Goal: Transaction & Acquisition: Obtain resource

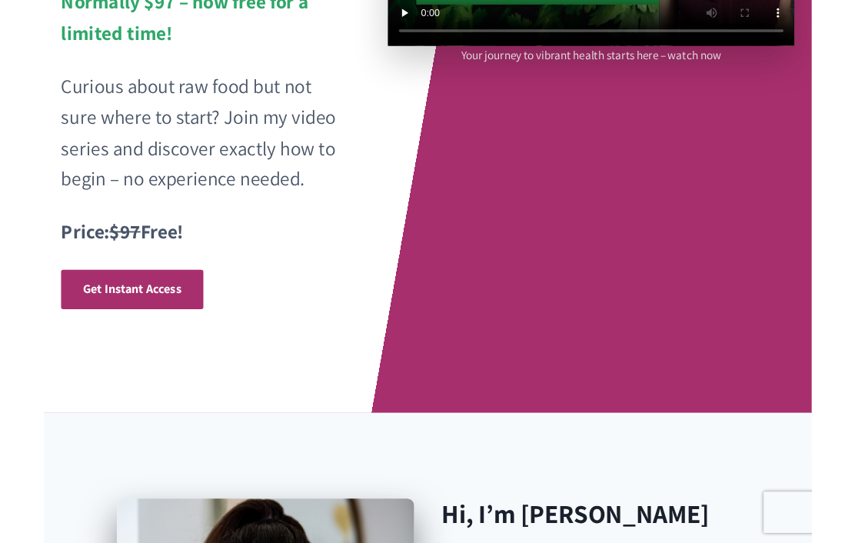
scroll to position [366, 0]
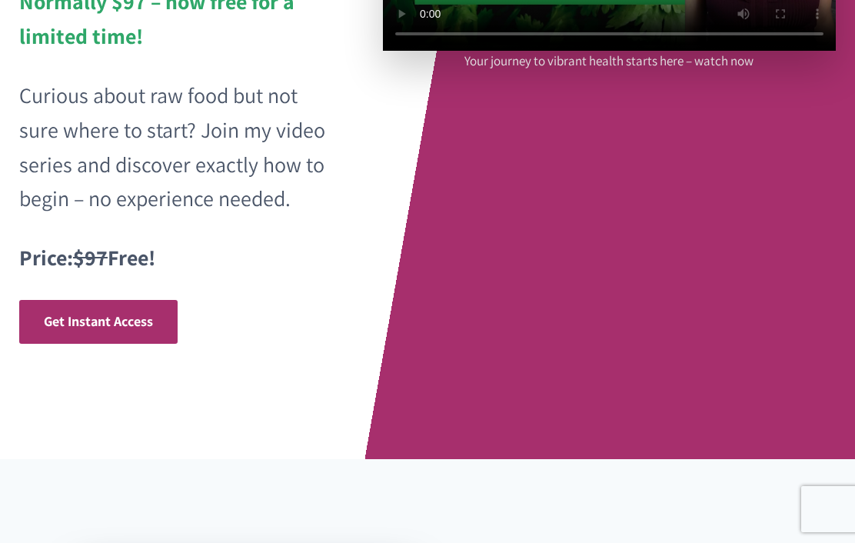
click at [94, 313] on span "Get Instant Access" at bounding box center [98, 321] width 109 height 18
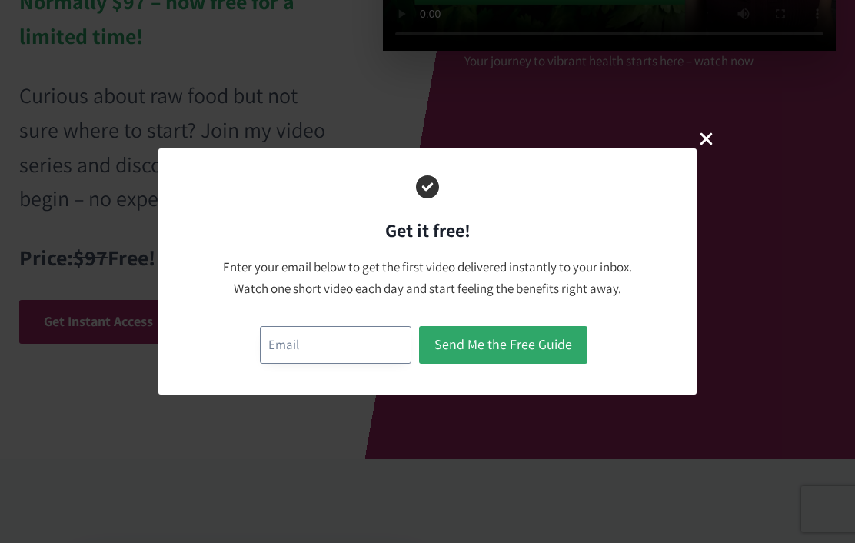
click at [290, 350] on input "email" at bounding box center [335, 345] width 151 height 38
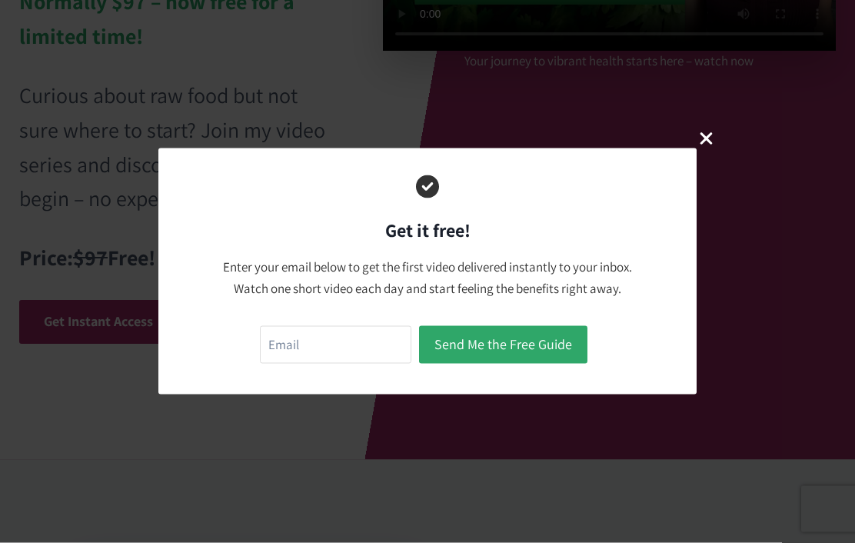
type input "[EMAIL_ADDRESS][DOMAIN_NAME]"
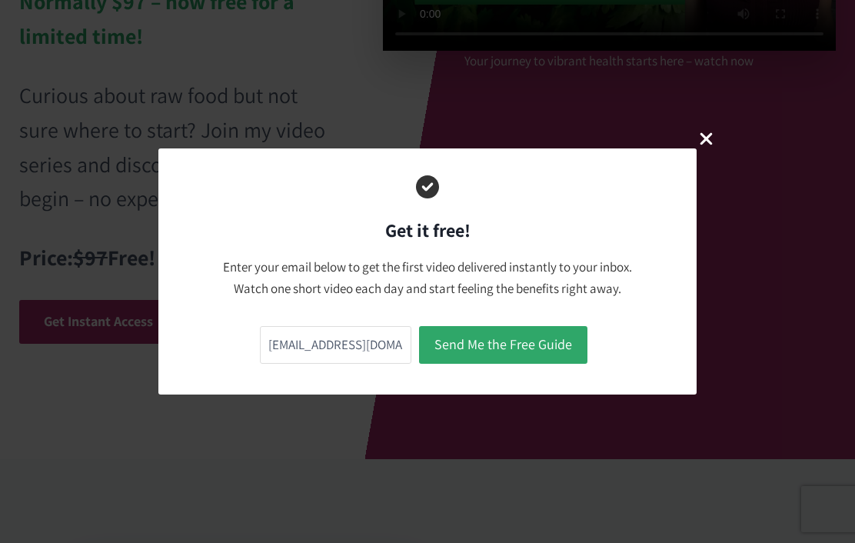
click at [535, 350] on button "Send Me the Free Guide" at bounding box center [503, 345] width 168 height 38
